Goal: Task Accomplishment & Management: Use online tool/utility

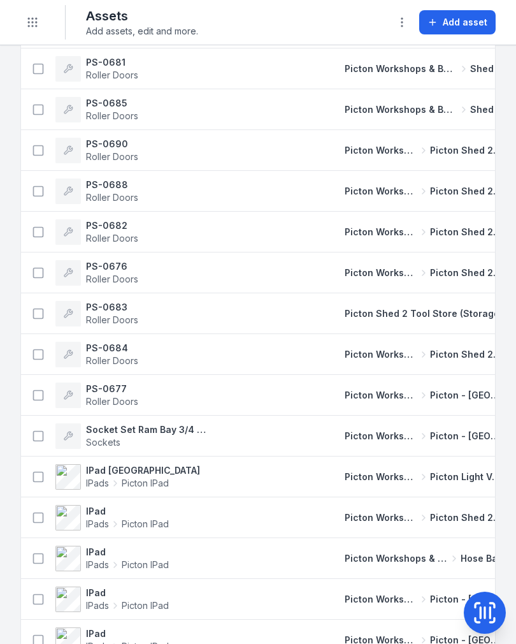
click at [35, 18] on icon "Toggle navigation" at bounding box center [32, 22] width 13 height 13
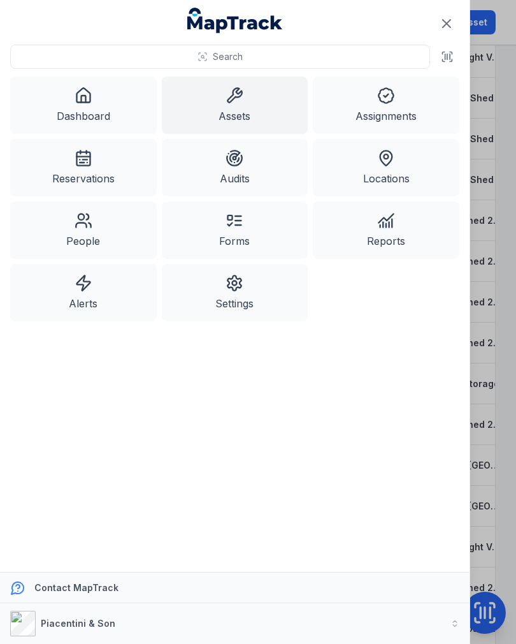
click at [91, 118] on link "Dashboard" at bounding box center [83, 104] width 147 height 57
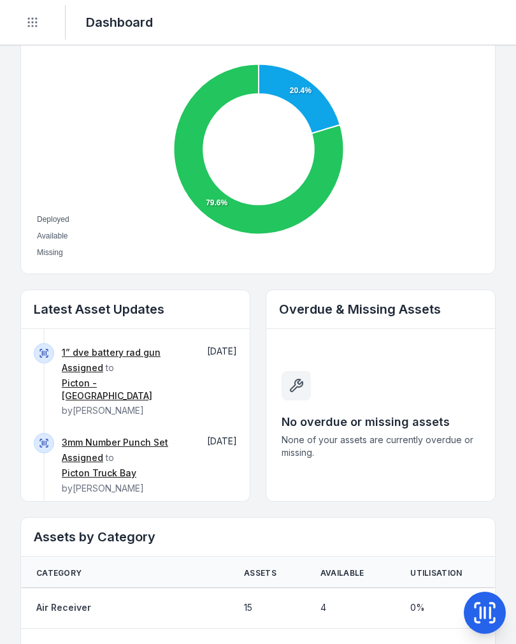
scroll to position [623, 0]
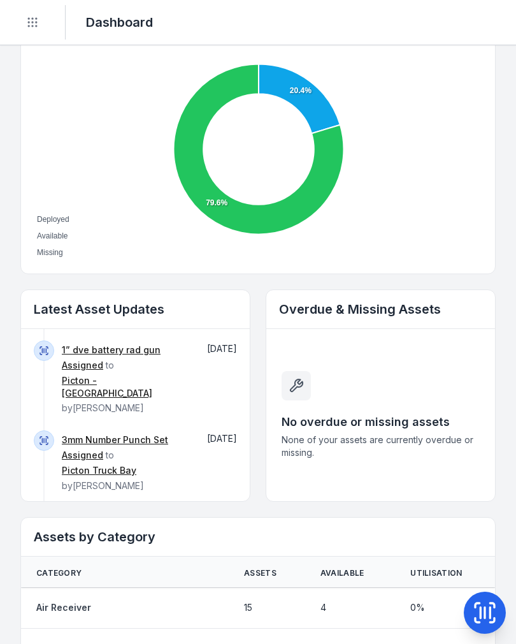
click at [94, 508] on button "Show more" at bounding box center [73, 521] width 79 height 27
click at [84, 508] on button "Show more" at bounding box center [73, 521] width 79 height 27
click at [73, 508] on button "Show more" at bounding box center [73, 521] width 79 height 27
click at [82, 508] on button "Show more" at bounding box center [73, 521] width 79 height 27
click at [45, 514] on icon at bounding box center [41, 521] width 15 height 15
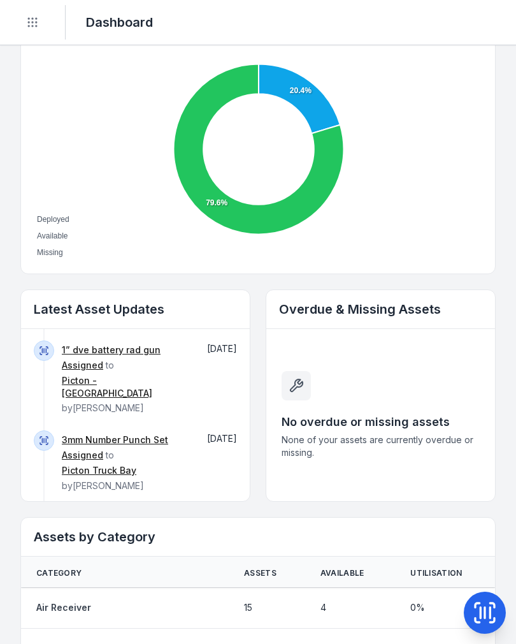
click at [42, 514] on icon at bounding box center [41, 521] width 15 height 15
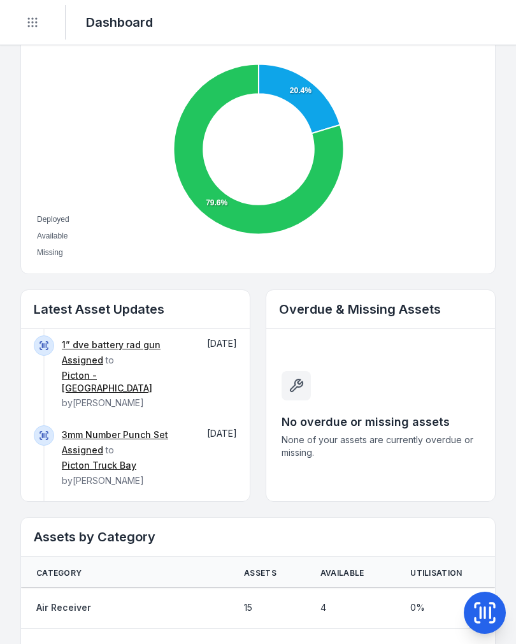
scroll to position [626, 0]
click at [98, 504] on button "Show more" at bounding box center [73, 517] width 79 height 27
click at [215, 491] on div "1/2 Torque Wrench 50-250 ft/lbs 4445 Assigned to Myara Store by [PERSON_NAME] […" at bounding box center [135, 415] width 229 height 172
click at [85, 504] on button "Show more" at bounding box center [73, 517] width 79 height 27
click at [40, 23] on button "Toggle Navigation" at bounding box center [32, 22] width 24 height 24
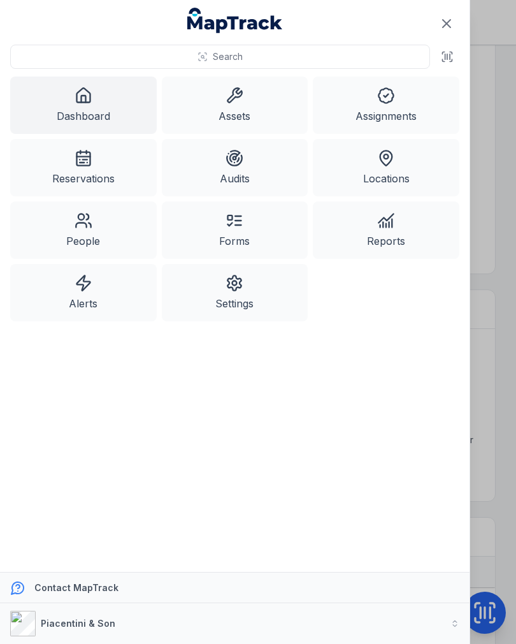
click at [405, 102] on link "Assignments" at bounding box center [386, 104] width 147 height 57
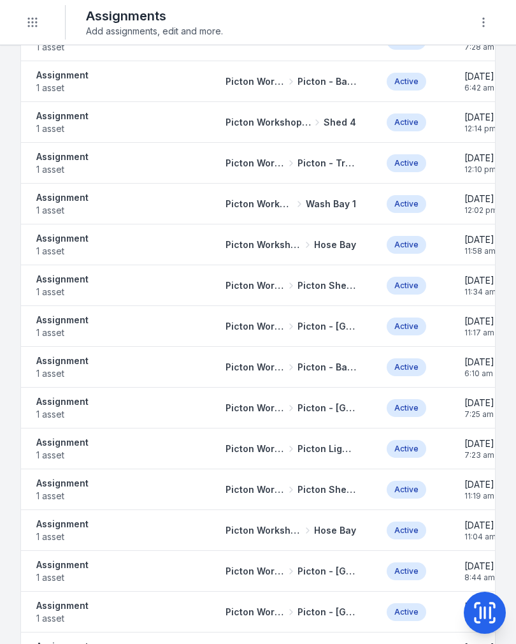
scroll to position [313, 0]
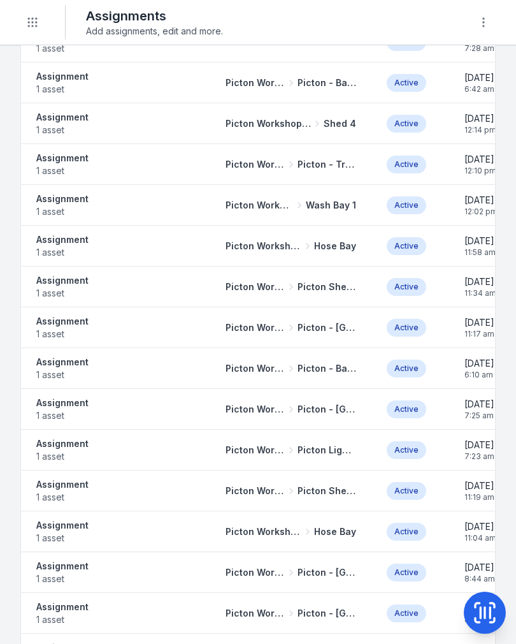
click at [60, 326] on strong "Assignment" at bounding box center [62, 321] width 52 height 13
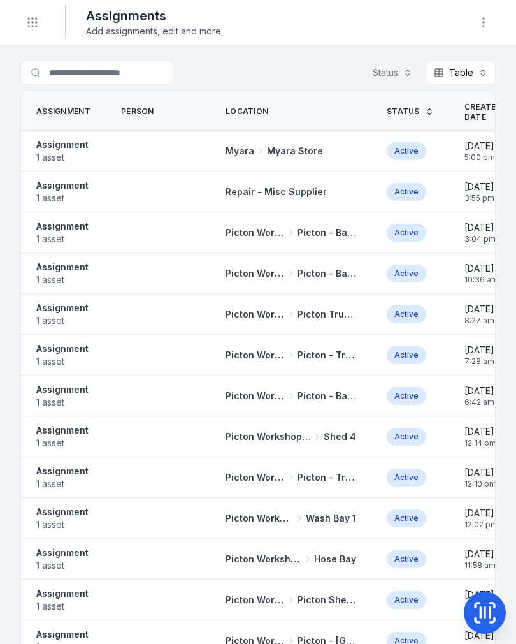
click at [32, 25] on circle "Toggle navigation" at bounding box center [32, 25] width 1 height 1
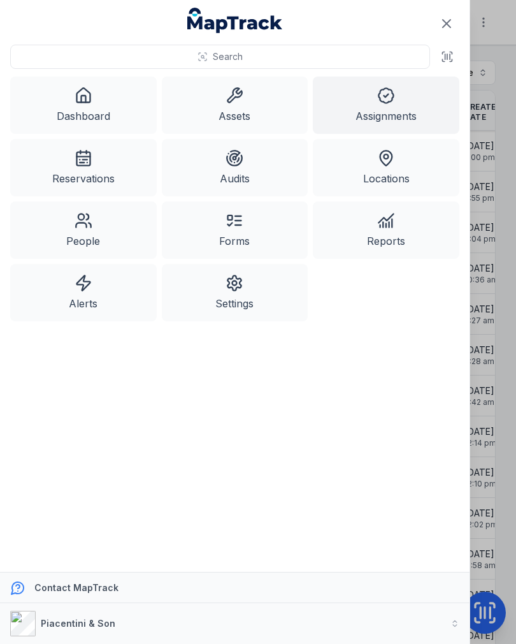
click at [247, 112] on link "Assets" at bounding box center [235, 104] width 147 height 57
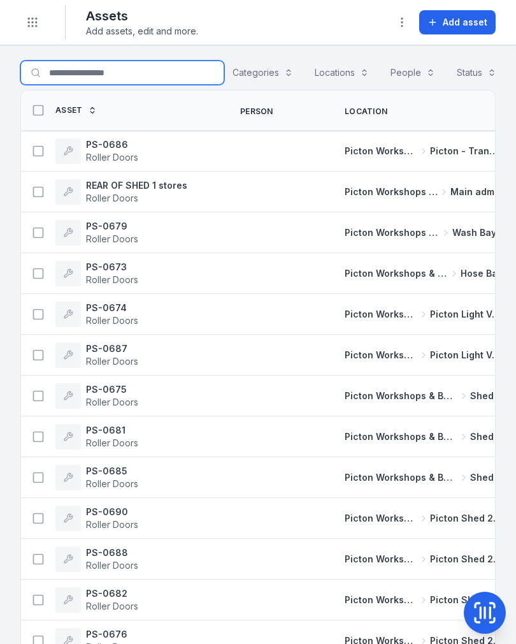
click at [111, 73] on input "Search for assets" at bounding box center [122, 73] width 204 height 24
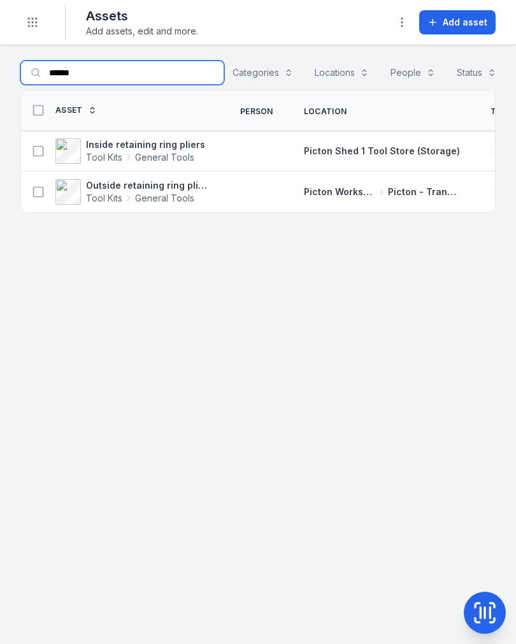
type input "******"
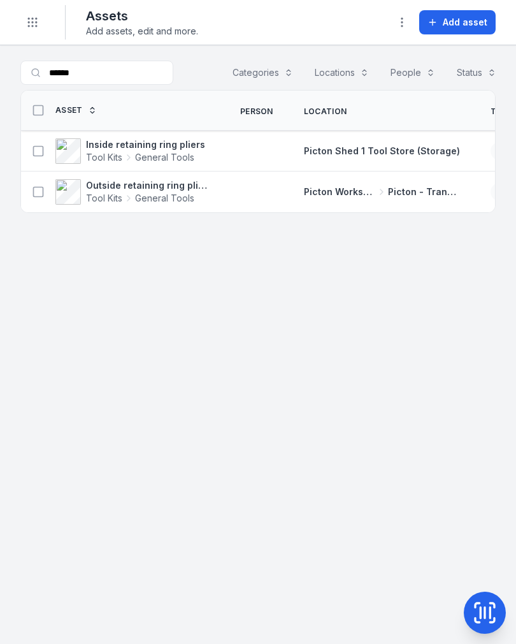
click at [39, 189] on icon at bounding box center [38, 191] width 13 height 13
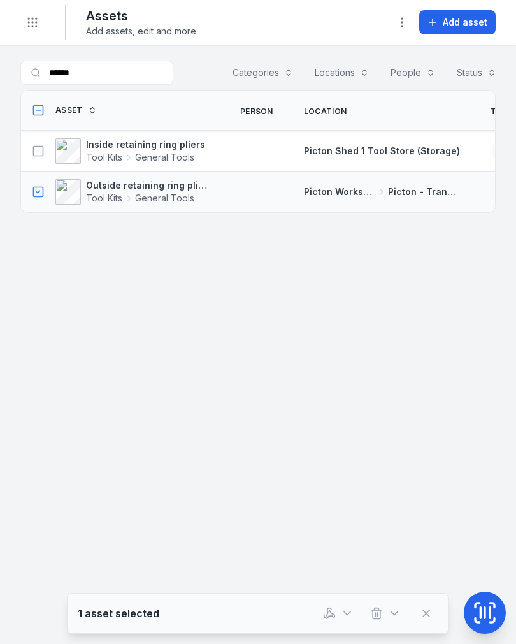
click at [333, 612] on icon "button" at bounding box center [329, 613] width 13 height 13
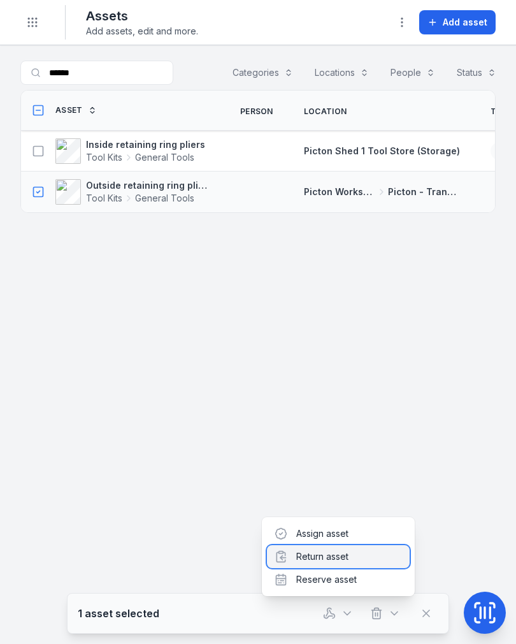
click at [338, 563] on div "Return asset" at bounding box center [338, 556] width 143 height 23
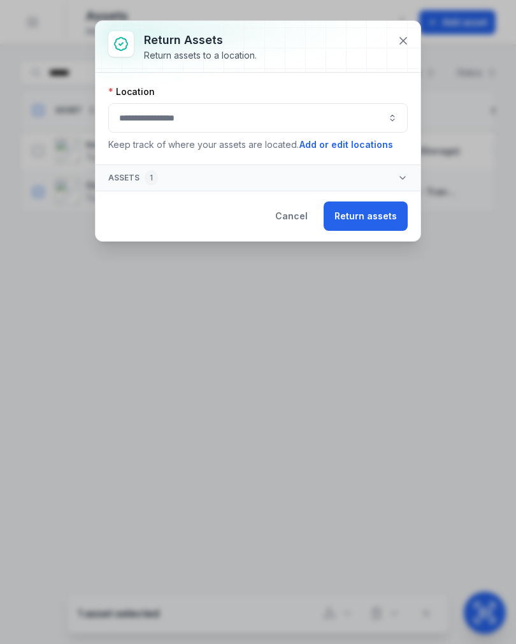
click at [266, 129] on button "button" at bounding box center [258, 117] width 300 height 29
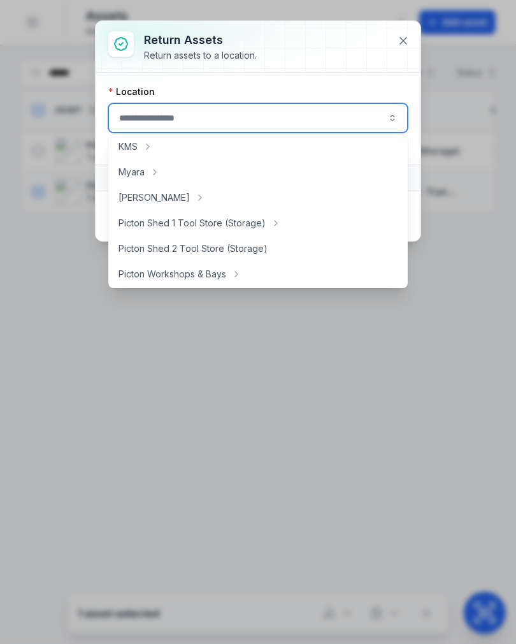
scroll to position [184, 0]
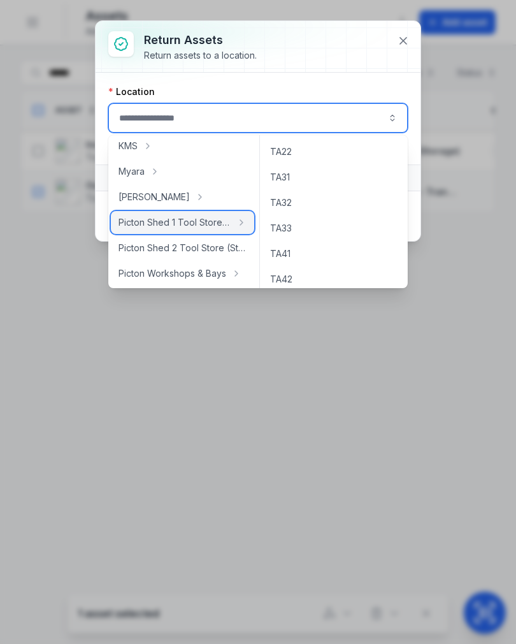
click at [208, 224] on span "Picton Shed 1 Tool Store (Storage)" at bounding box center [175, 222] width 113 height 13
type input "**********"
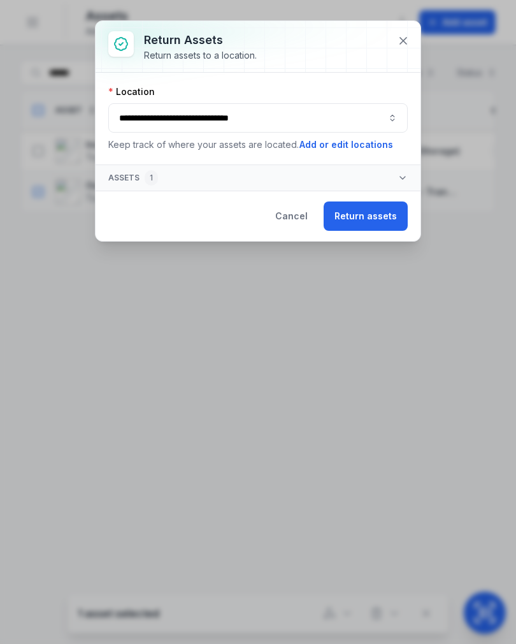
click at [372, 224] on button "Return assets" at bounding box center [366, 215] width 84 height 29
